Goal: Information Seeking & Learning: Learn about a topic

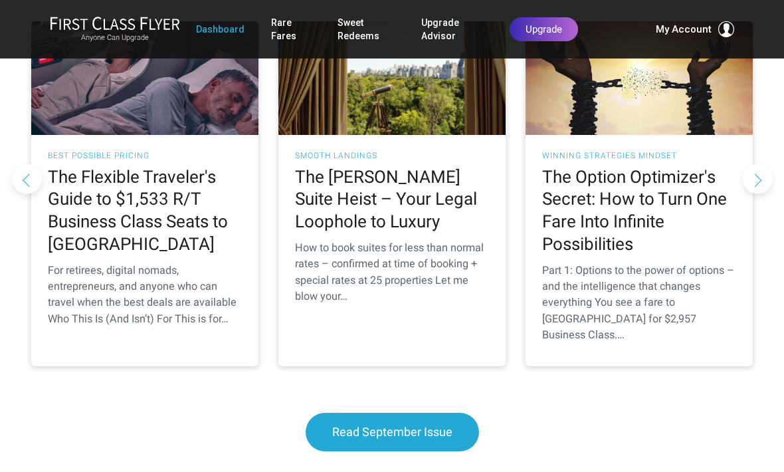
click at [713, 19] on div "Anyone Can Upgrade Dashboard Rare Fares Sweet Redeems Upgrade Advisor Profile L…" at bounding box center [391, 29] width 705 height 37
click at [670, 35] on span "My Account" at bounding box center [684, 29] width 56 height 16
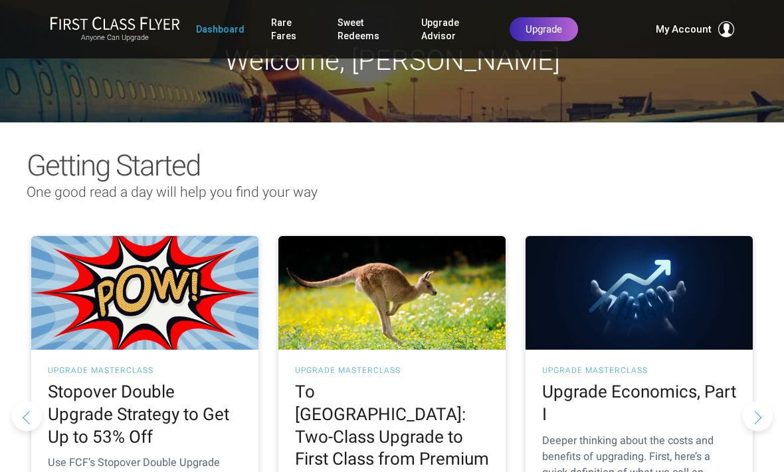
scroll to position [27, 0]
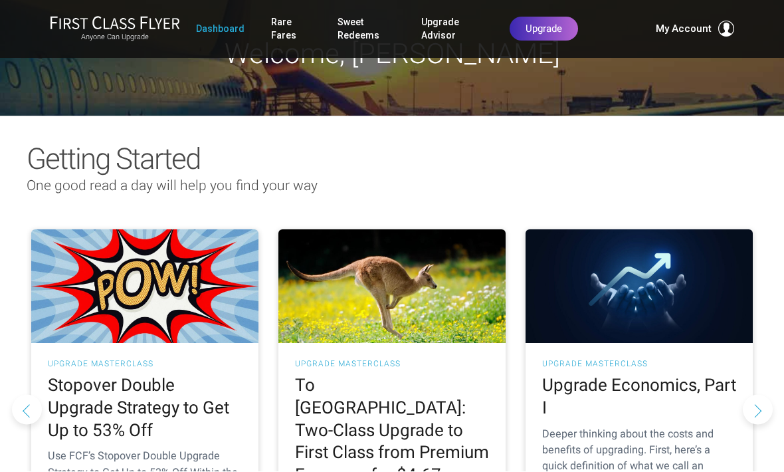
click at [350, 29] on link "Sweet Redeems" at bounding box center [366, 29] width 58 height 37
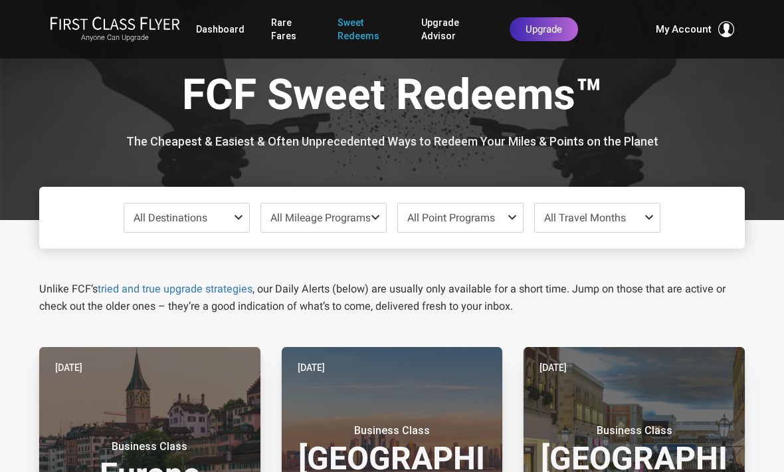
click at [232, 231] on div "All Destinations" at bounding box center [187, 218] width 126 height 30
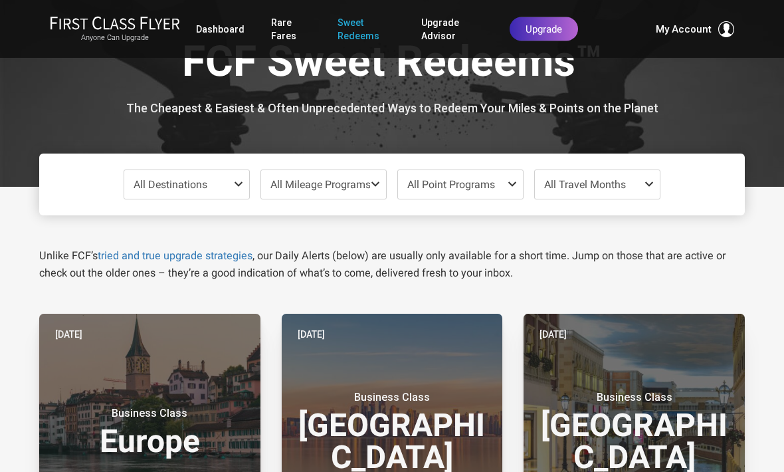
scroll to position [33, 0]
click at [237, 186] on span at bounding box center [241, 184] width 16 height 11
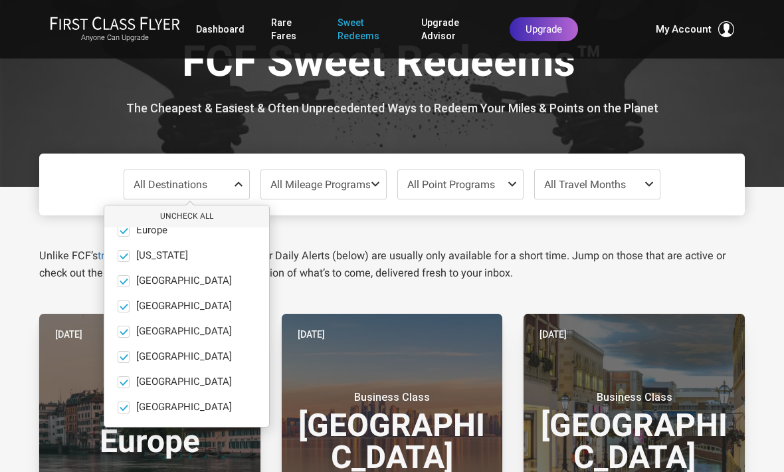
scroll to position [92, 0]
click at [123, 401] on span at bounding box center [124, 407] width 12 height 12
click at [0, 0] on input "South Pacific only" at bounding box center [0, 0] width 0 height 0
click at [127, 407] on span at bounding box center [124, 407] width 12 height 12
click at [0, 0] on input "South Pacific only" at bounding box center [0, 0] width 0 height 0
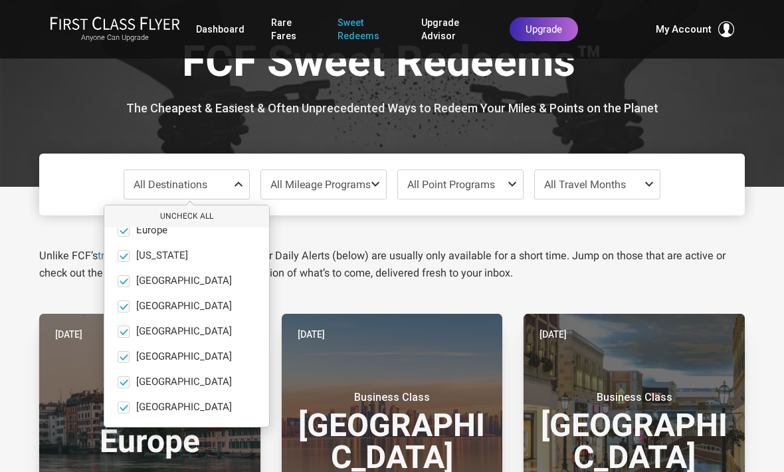
click at [235, 404] on button "only" at bounding box center [244, 407] width 19 height 12
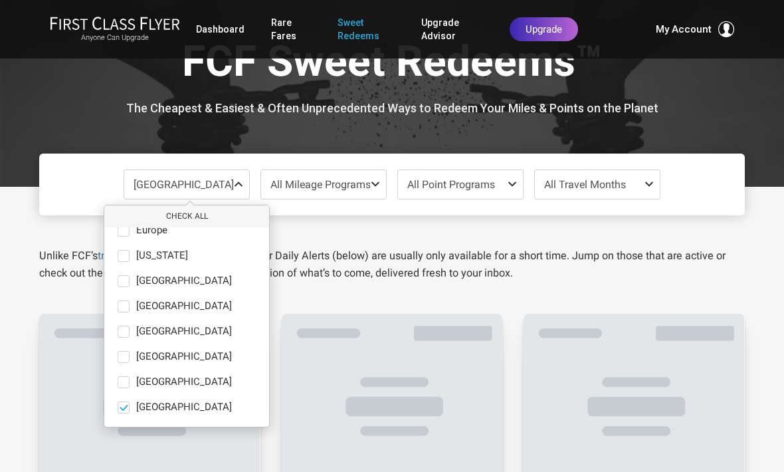
click at [235, 404] on button "only" at bounding box center [244, 407] width 19 height 12
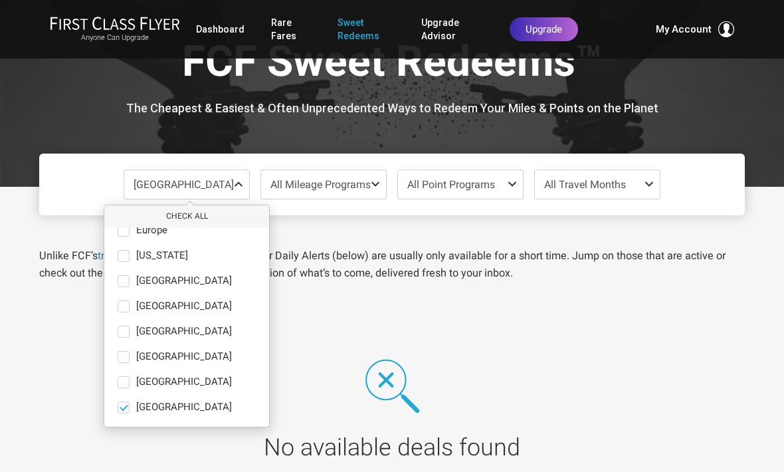
click at [124, 405] on span at bounding box center [124, 407] width 10 height 10
click at [0, 0] on input "South Pacific only" at bounding box center [0, 0] width 0 height 0
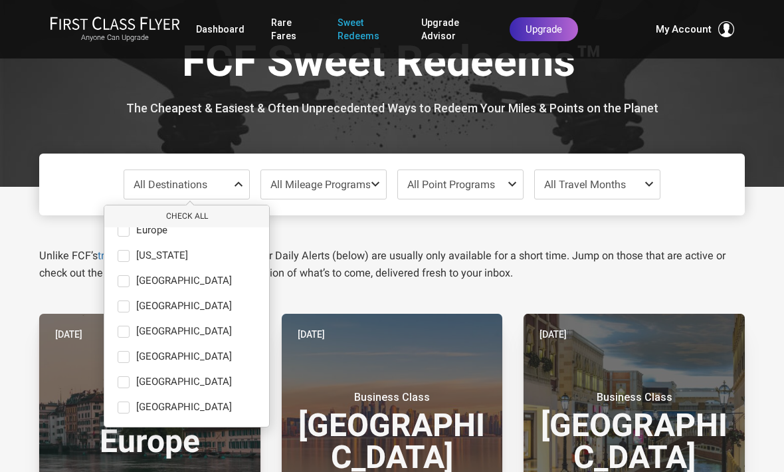
click at [123, 256] on span at bounding box center [124, 256] width 12 height 12
click at [0, 0] on input "Hawaii only" at bounding box center [0, 0] width 0 height 0
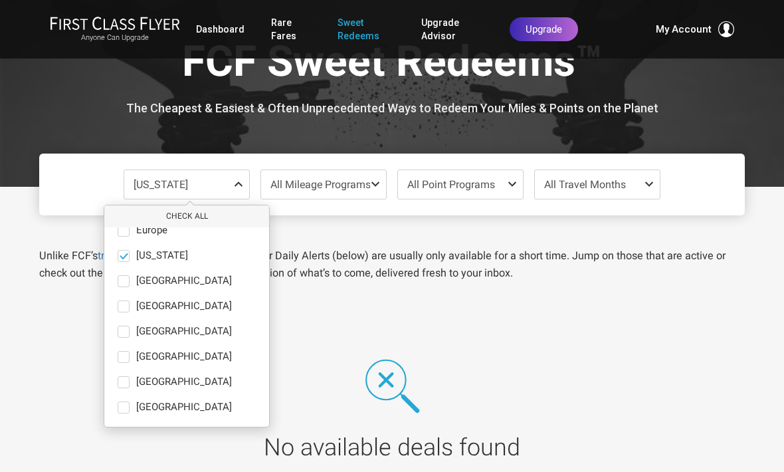
click at [126, 256] on span at bounding box center [124, 255] width 10 height 10
click at [0, 0] on input "Hawaii only" at bounding box center [0, 0] width 0 height 0
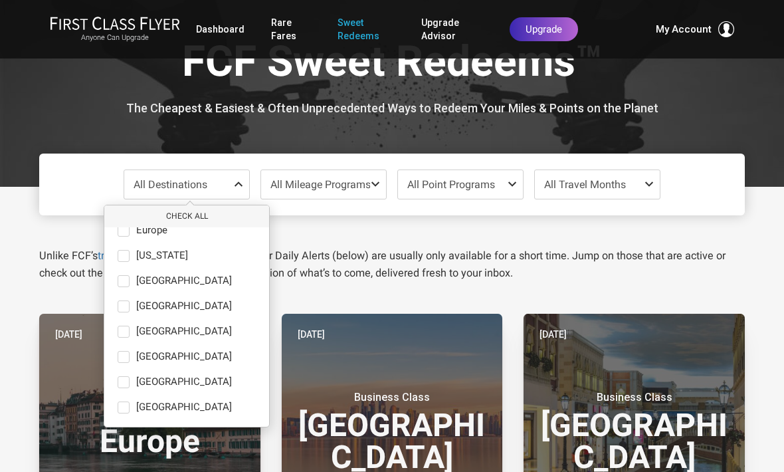
click at [123, 378] on span at bounding box center [124, 382] width 12 height 12
click at [0, 0] on input "South America only" at bounding box center [0, 0] width 0 height 0
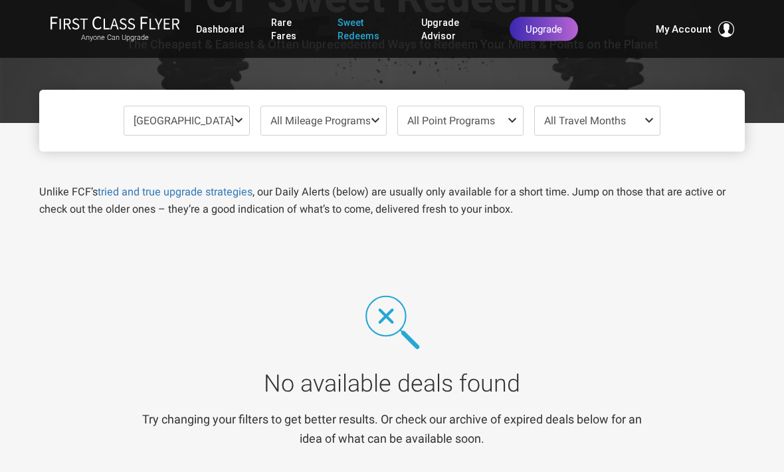
scroll to position [97, 0]
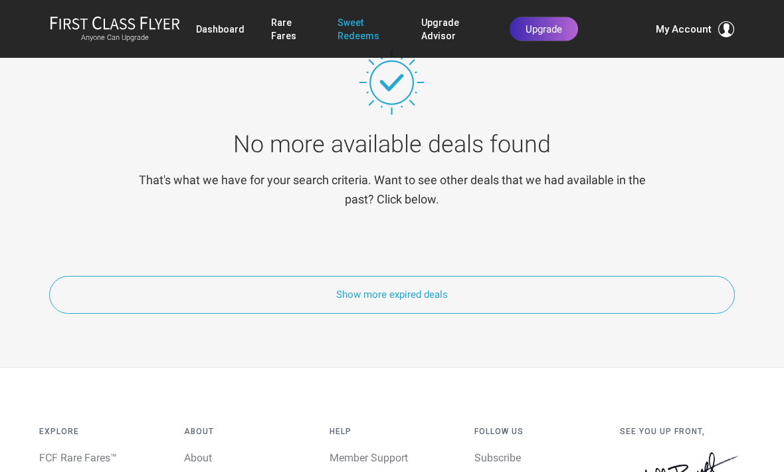
click at [494, 289] on button "Show more expired deals" at bounding box center [391, 295] width 685 height 38
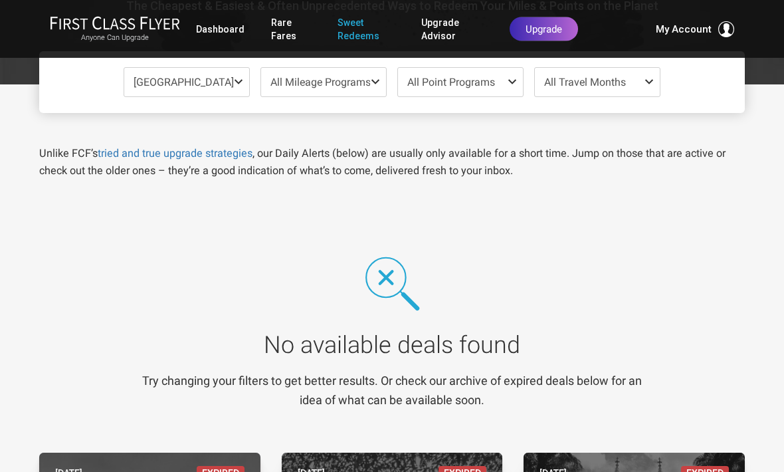
scroll to position [0, 0]
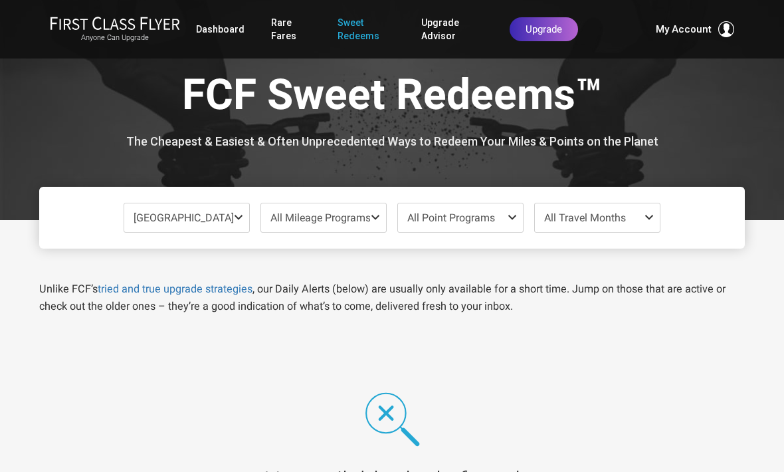
click at [638, 227] on span "All Travel Months" at bounding box center [597, 217] width 125 height 29
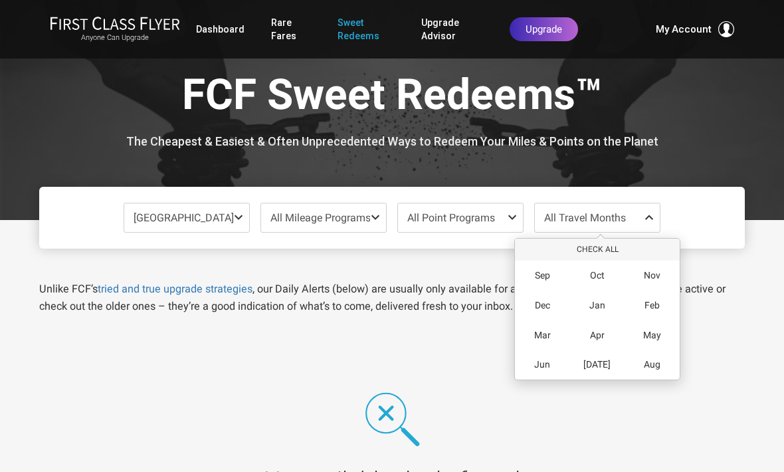
click at [537, 302] on span "Dec" at bounding box center [542, 305] width 15 height 11
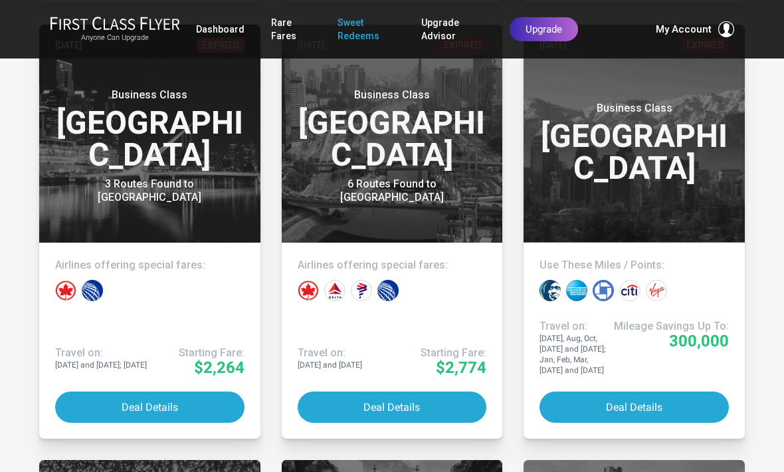
scroll to position [1390, 0]
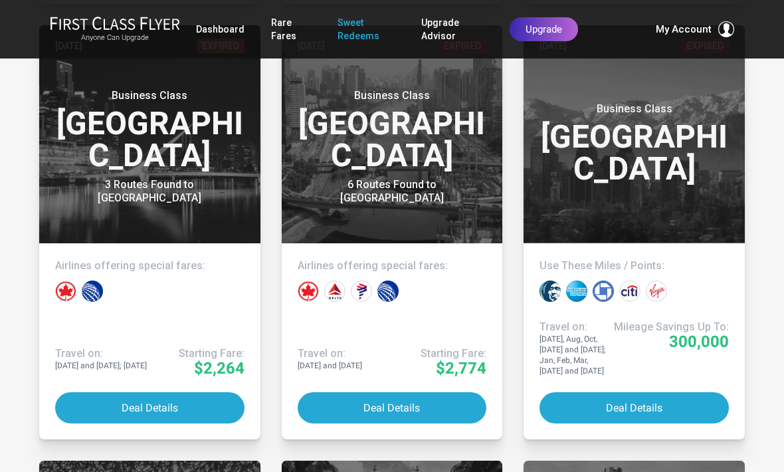
click at [652, 401] on button "Deal Details" at bounding box center [633, 407] width 189 height 31
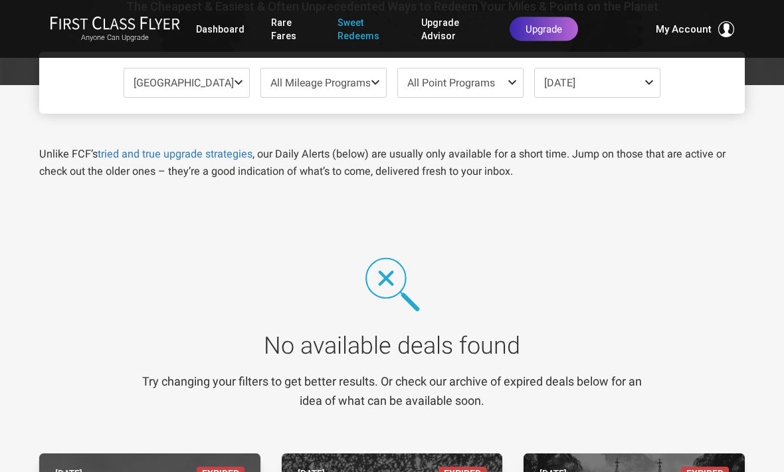
scroll to position [0, 0]
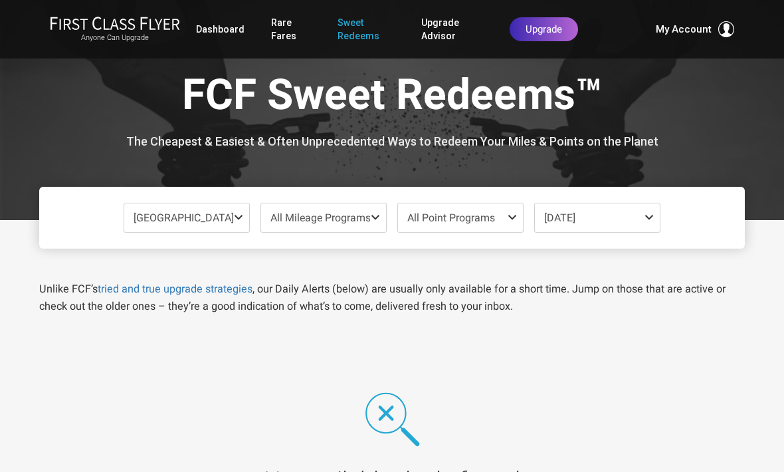
click at [281, 31] on link "Rare Fares" at bounding box center [291, 29] width 40 height 37
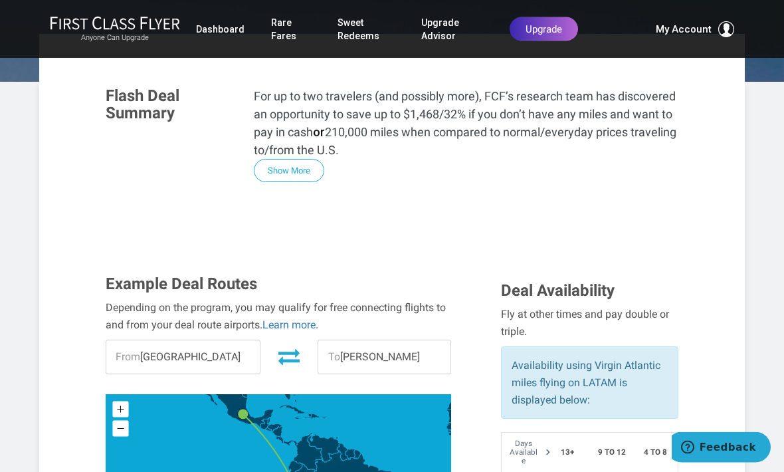
scroll to position [201, 0]
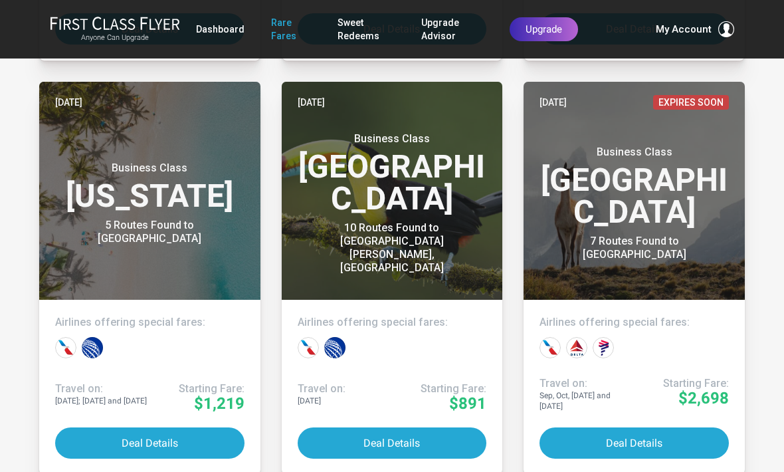
scroll to position [2896, 0]
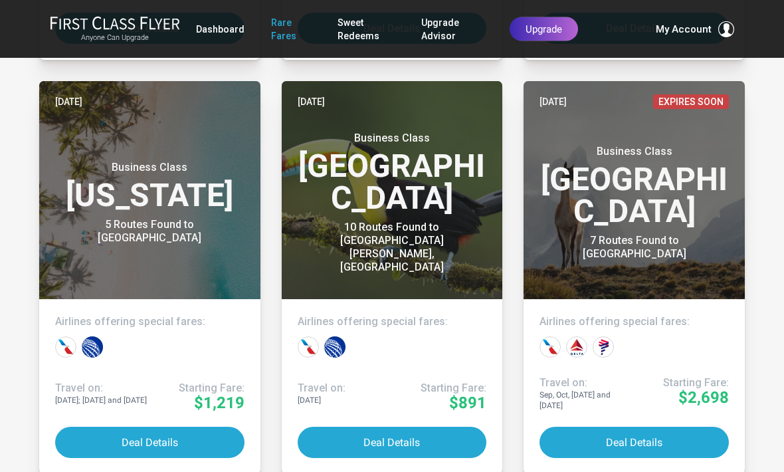
click at [669, 433] on button "Deal Details" at bounding box center [633, 442] width 189 height 31
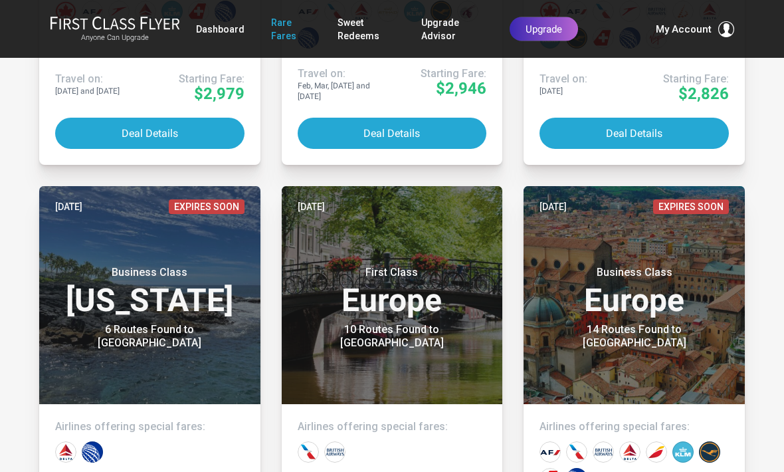
scroll to position [1874, 0]
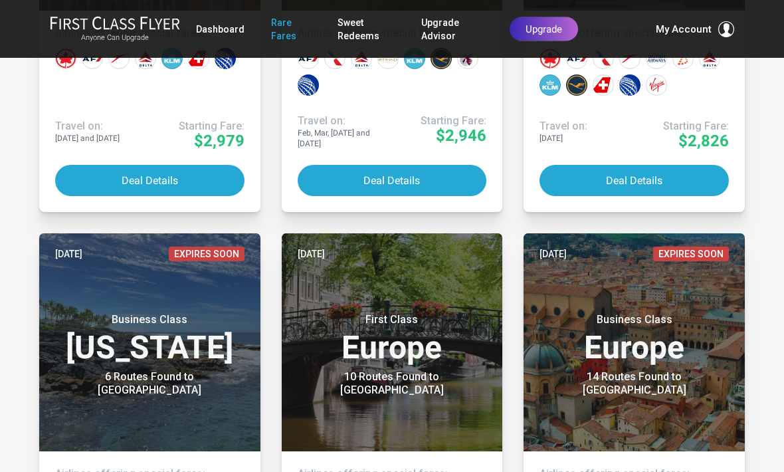
click at [204, 30] on link "Dashboard" at bounding box center [220, 29] width 48 height 24
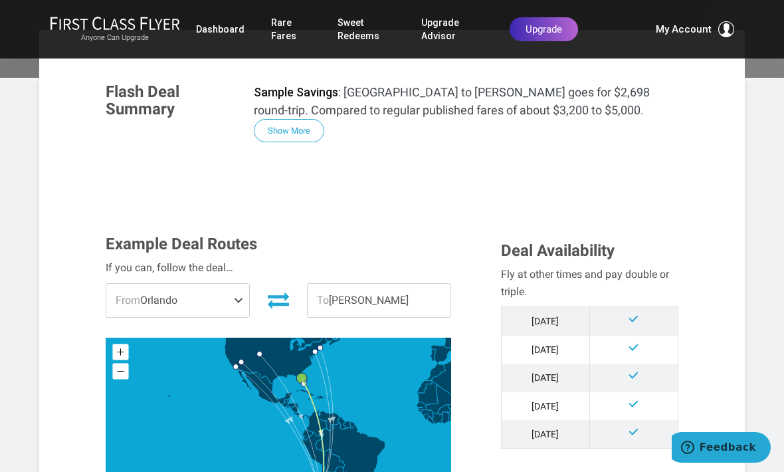
scroll to position [239, 0]
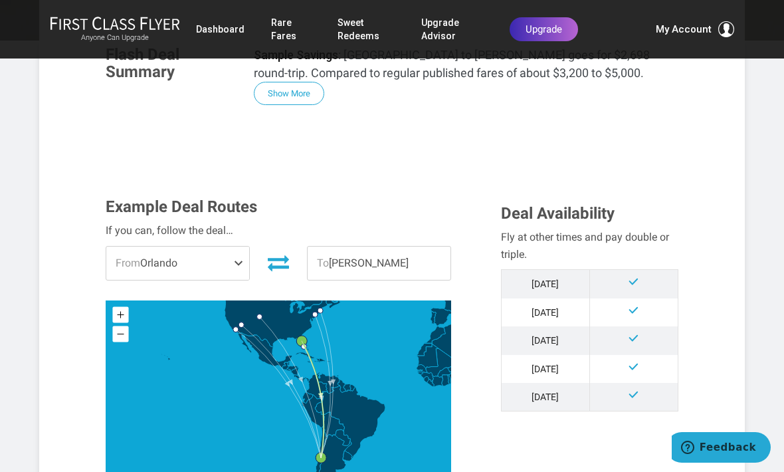
click at [347, 262] on span "To Santiago" at bounding box center [379, 262] width 143 height 33
click at [351, 271] on span "To Santiago" at bounding box center [379, 262] width 143 height 33
click at [355, 266] on span "To Santiago" at bounding box center [379, 262] width 143 height 33
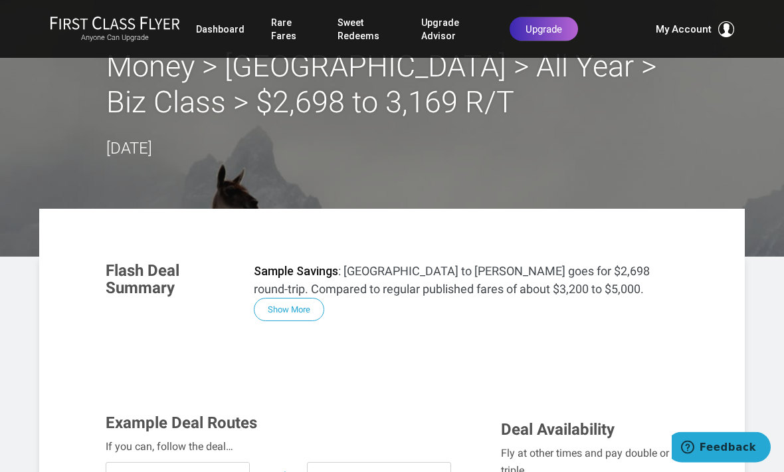
scroll to position [0, 0]
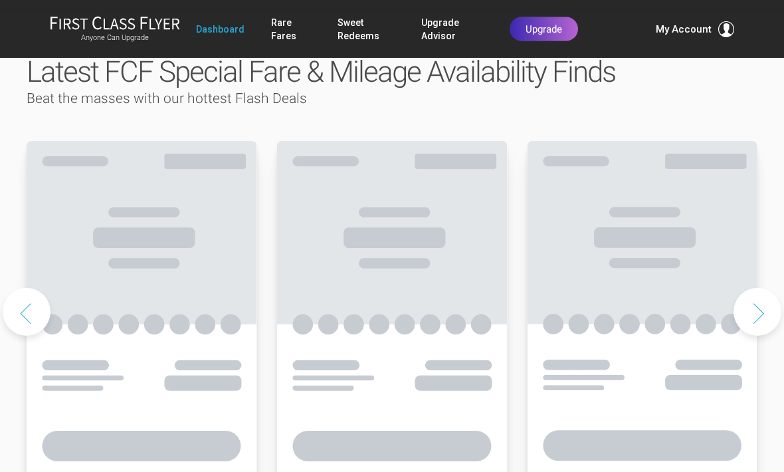
scroll to position [685, 0]
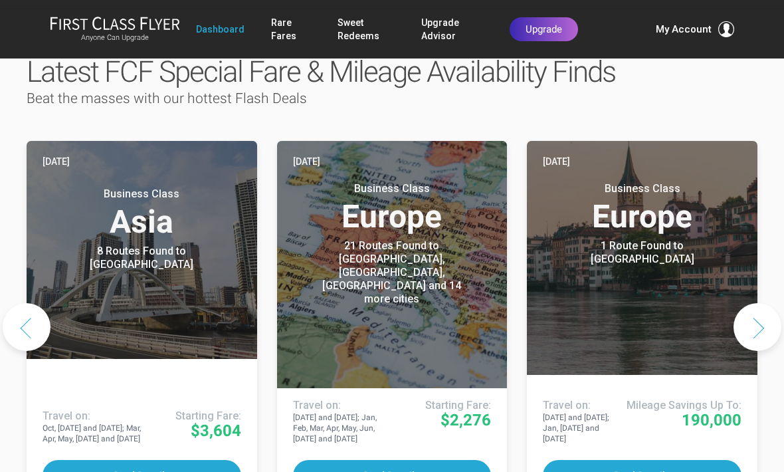
click at [754, 303] on button "Next slide" at bounding box center [757, 327] width 48 height 48
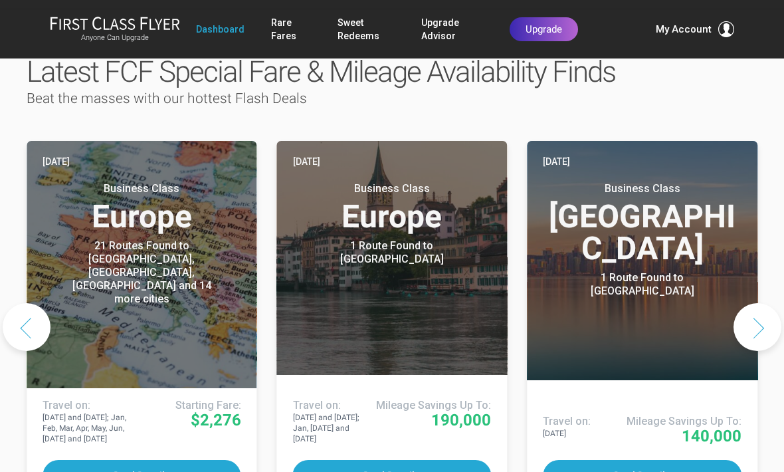
click at [753, 303] on button "Next slide" at bounding box center [757, 327] width 48 height 48
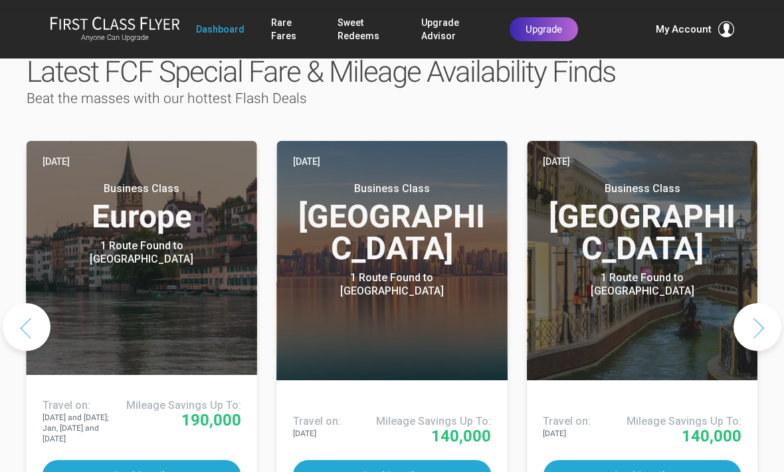
click at [763, 303] on button "Next slide" at bounding box center [757, 327] width 48 height 48
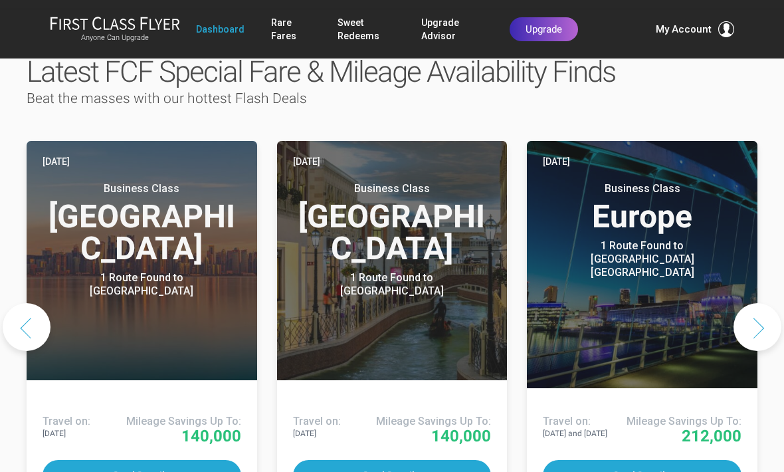
click at [764, 303] on button "Next slide" at bounding box center [757, 327] width 48 height 48
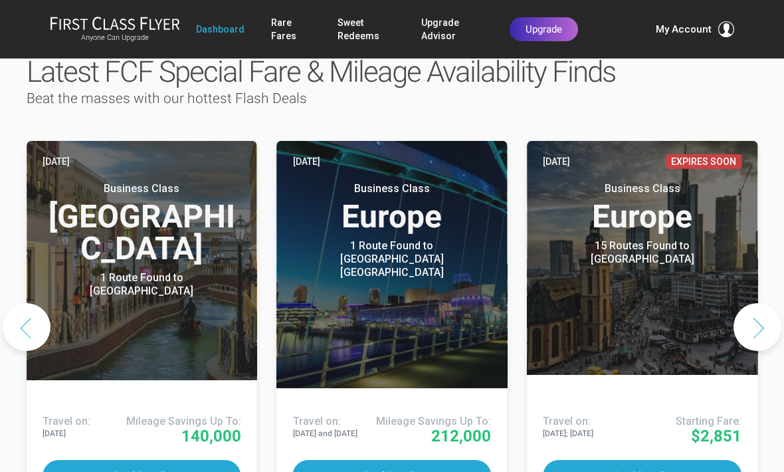
click at [758, 303] on button "Next slide" at bounding box center [757, 327] width 48 height 48
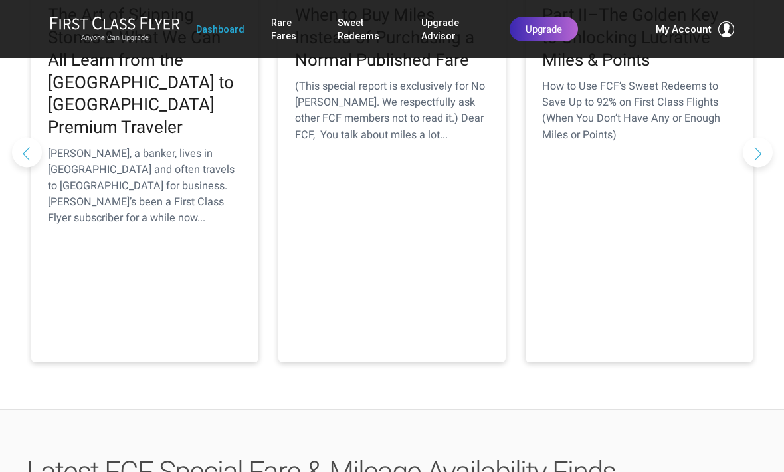
scroll to position [0, 0]
